Goal: Information Seeking & Learning: Check status

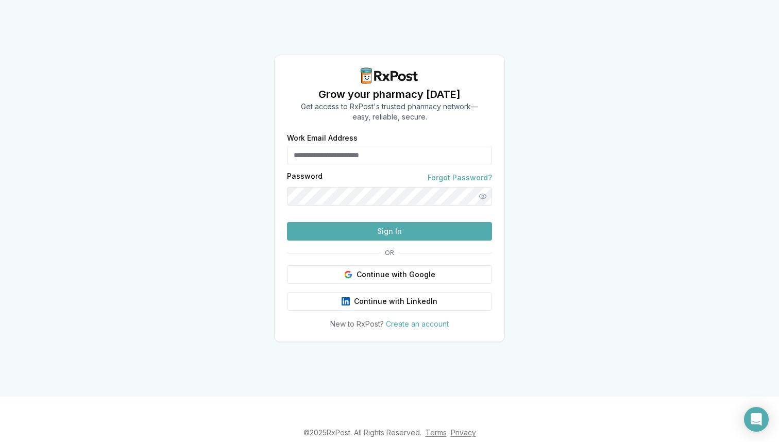
type input "**********"
click at [385, 241] on button "Sign In" at bounding box center [389, 231] width 205 height 19
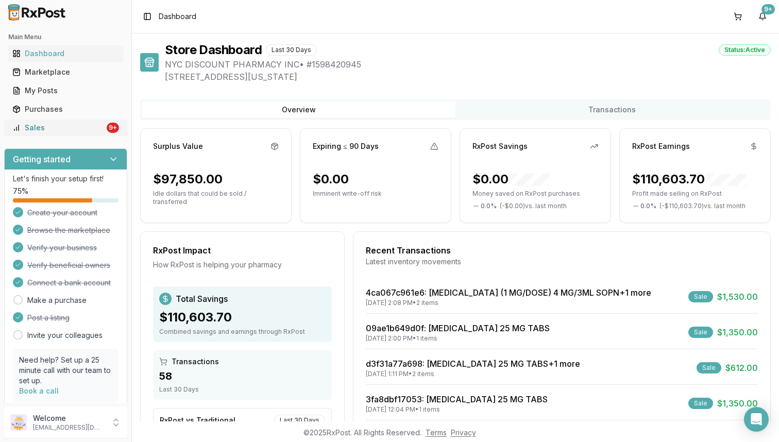
click at [80, 132] on div "Sales" at bounding box center [58, 128] width 92 height 10
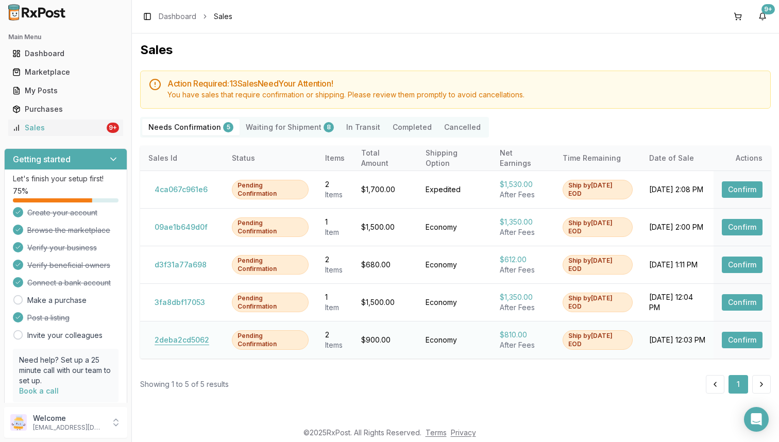
click at [169, 336] on button "2deba2cd5062" at bounding box center [181, 340] width 67 height 16
click at [186, 307] on button "3fa8dbf17053" at bounding box center [179, 302] width 63 height 16
click at [180, 267] on button "d3f31a77a698" at bounding box center [180, 265] width 64 height 16
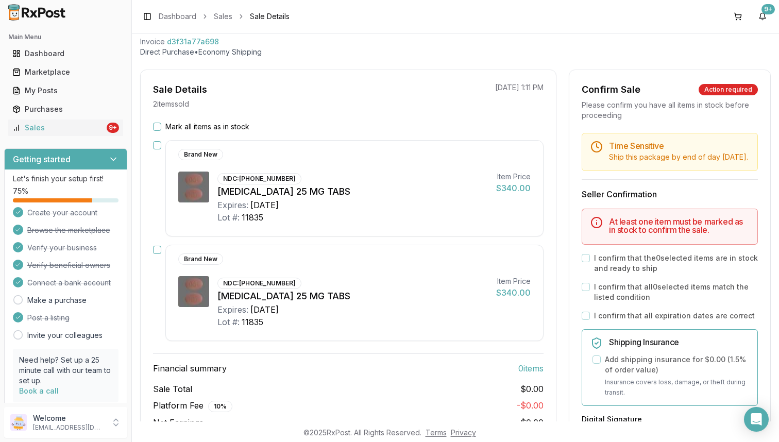
scroll to position [57, 0]
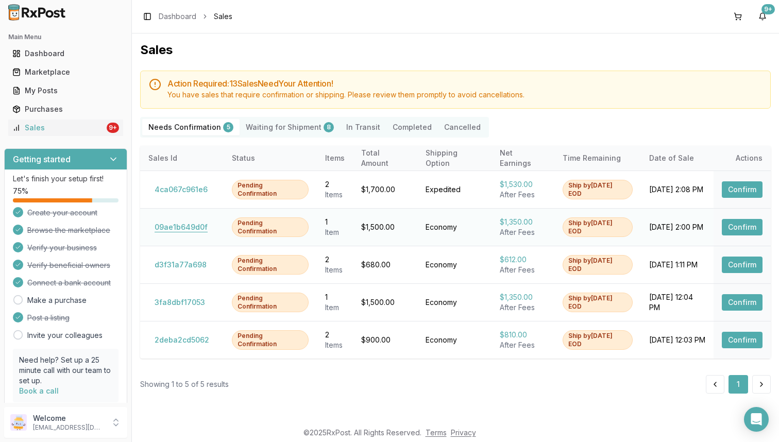
click at [183, 224] on button "09ae1b649d0f" at bounding box center [180, 227] width 65 height 16
click at [182, 181] on button "4ca067c961e6" at bounding box center [180, 189] width 65 height 16
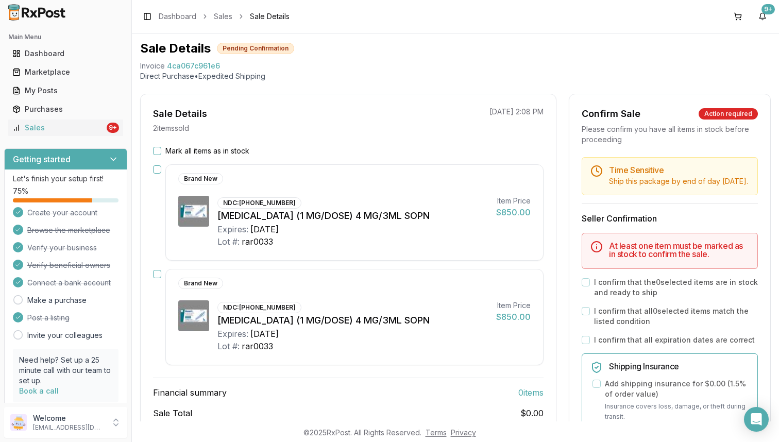
scroll to position [41, 0]
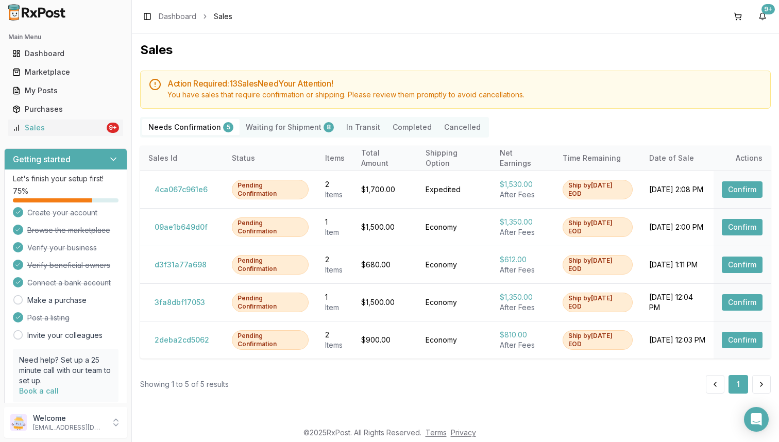
click at [309, 123] on Shipment "Waiting for Shipment 8" at bounding box center [290, 127] width 100 height 16
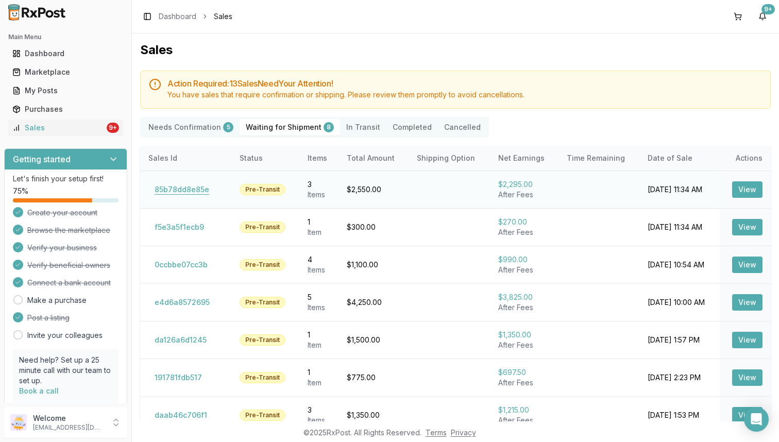
click at [165, 188] on button "85b78dd8e85e" at bounding box center [181, 189] width 67 height 16
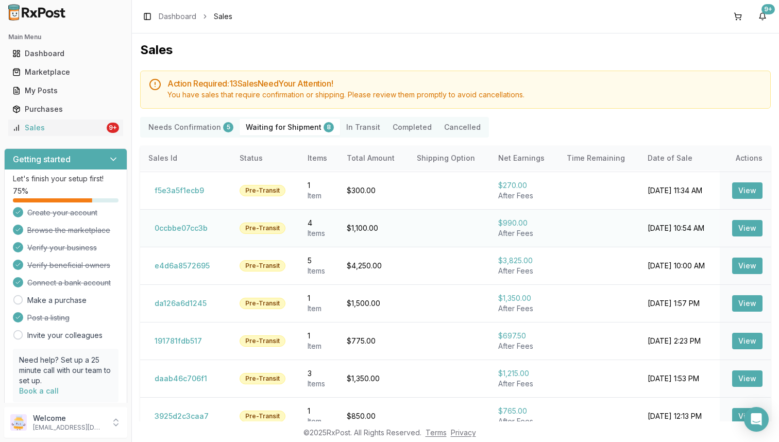
scroll to position [38, 0]
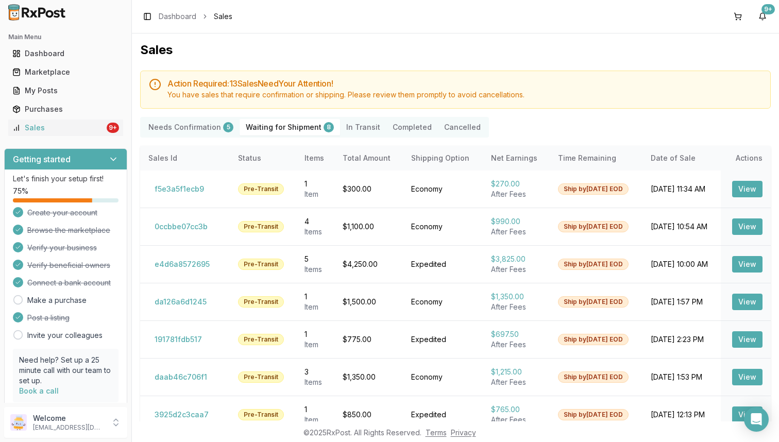
click at [184, 126] on Confirmation "Needs Confirmation 5" at bounding box center [190, 127] width 97 height 16
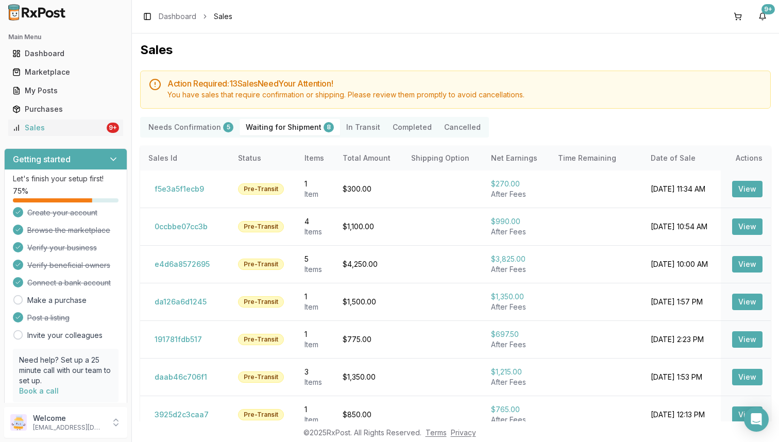
click at [190, 129] on Confirmation "Needs Confirmation 5" at bounding box center [190, 127] width 97 height 16
click at [195, 125] on Confirmation "Needs Confirmation 5" at bounding box center [190, 127] width 97 height 16
click at [102, 130] on link "Sales 9+" at bounding box center [65, 128] width 115 height 19
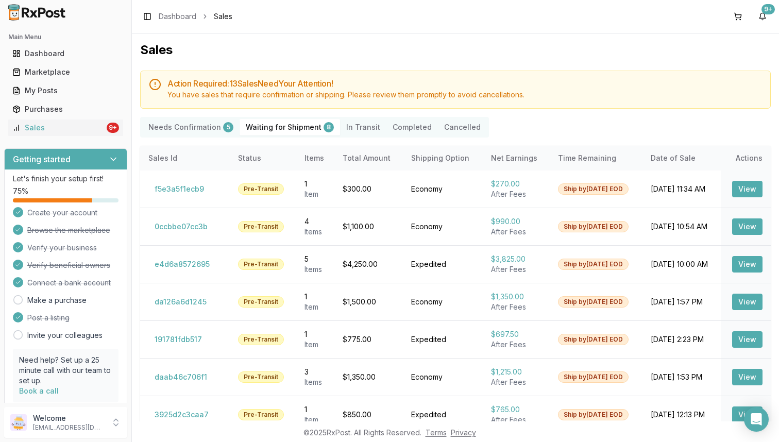
click at [182, 130] on Confirmation "Needs Confirmation 5" at bounding box center [190, 127] width 97 height 16
click at [214, 126] on Confirmation "Needs Confirmation 5" at bounding box center [190, 127] width 97 height 16
click at [91, 136] on link "Sales 9+" at bounding box center [65, 128] width 115 height 19
click at [57, 14] on img at bounding box center [37, 12] width 66 height 16
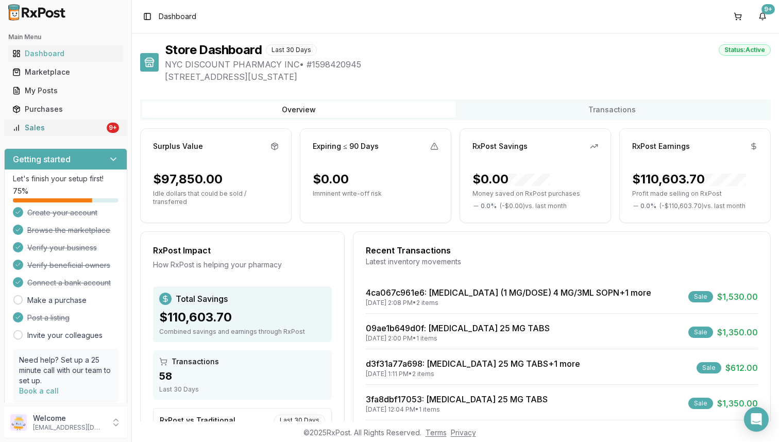
click at [86, 130] on div "Sales" at bounding box center [58, 128] width 92 height 10
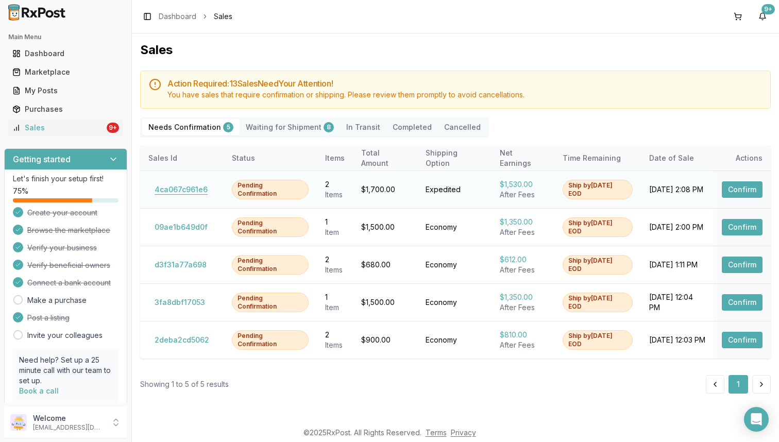
click at [186, 190] on button "4ca067c961e6" at bounding box center [180, 189] width 65 height 16
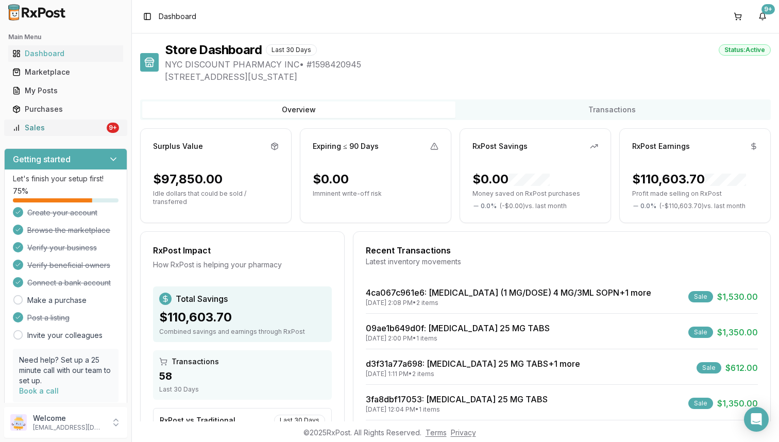
click at [88, 136] on div "Main Menu Dashboard Marketplace My Posts Purchases Sales 9+" at bounding box center [65, 82] width 131 height 115
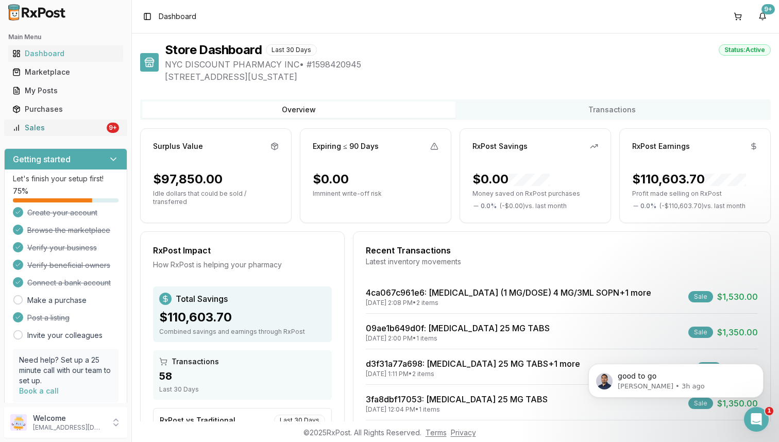
click at [92, 133] on link "Sales 9+" at bounding box center [65, 128] width 115 height 19
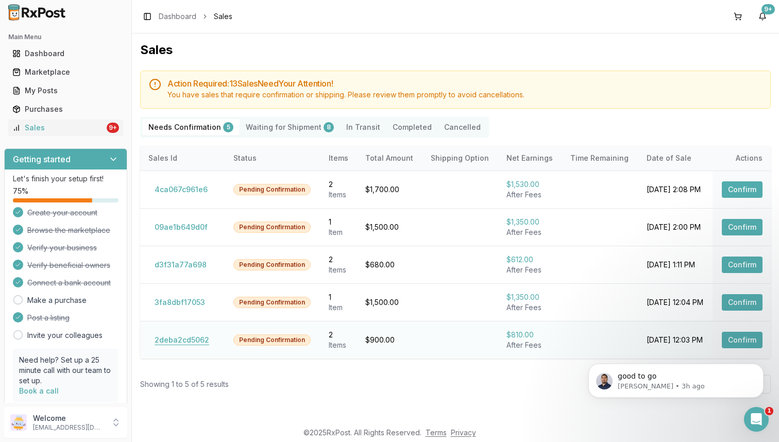
click at [172, 338] on button "2deba2cd5062" at bounding box center [181, 340] width 67 height 16
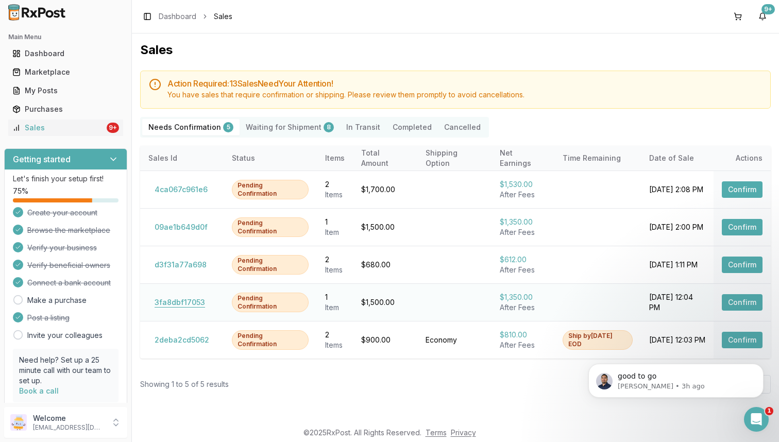
click at [181, 303] on button "3fa8dbf17053" at bounding box center [179, 302] width 63 height 16
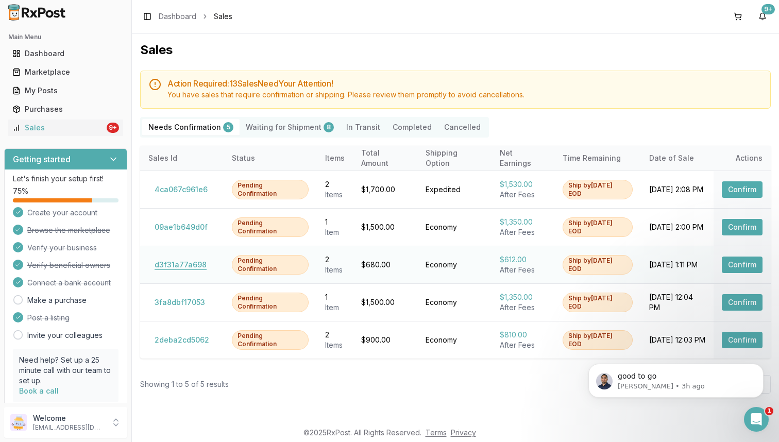
click at [180, 266] on button "d3f31a77a698" at bounding box center [180, 265] width 64 height 16
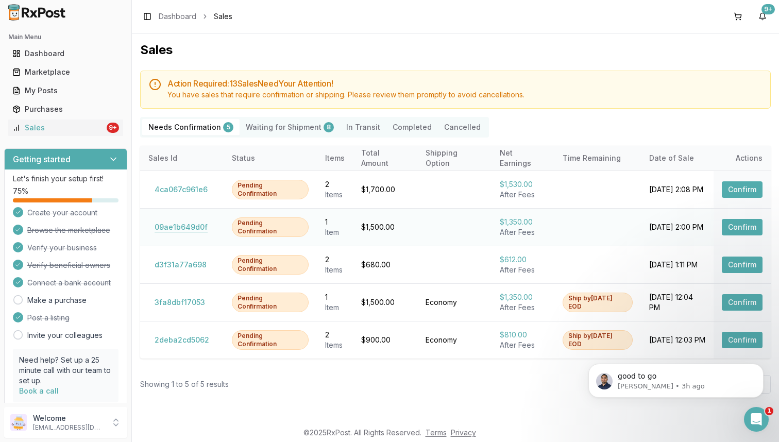
click at [177, 228] on button "09ae1b649d0f" at bounding box center [180, 227] width 65 height 16
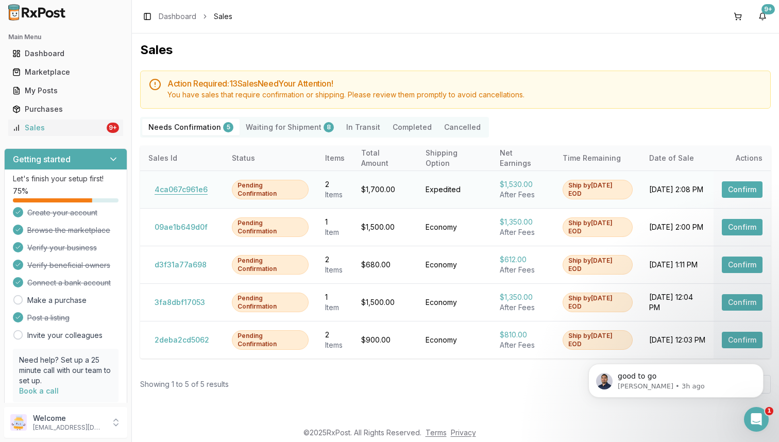
click at [197, 187] on button "4ca067c961e6" at bounding box center [180, 189] width 65 height 16
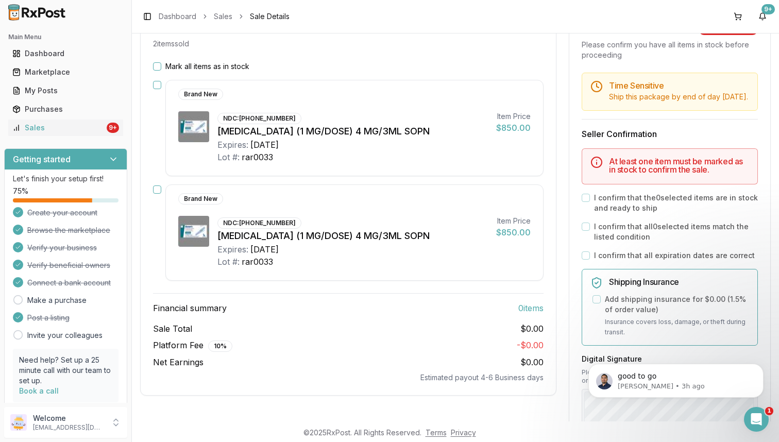
scroll to position [115, 0]
